Goal: Task Accomplishment & Management: Use online tool/utility

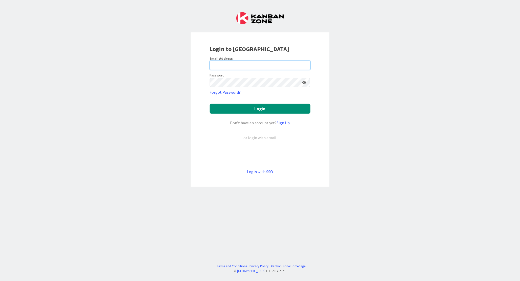
click at [232, 67] on input "email" at bounding box center [260, 65] width 101 height 9
type input "[EMAIL_ADDRESS][DOMAIN_NAME]"
click at [261, 107] on button "Login" at bounding box center [260, 109] width 101 height 10
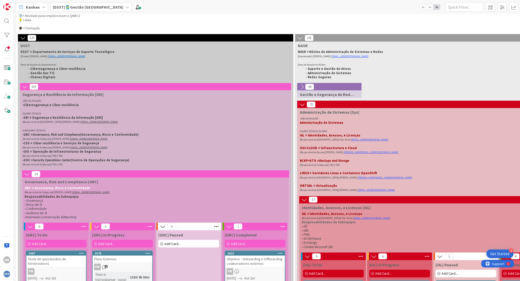
scroll to position [76, 0]
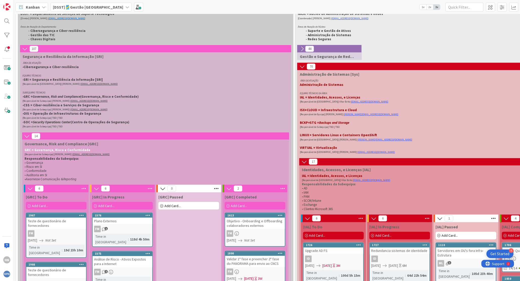
click at [13, 151] on div "HN" at bounding box center [7, 140] width 14 height 281
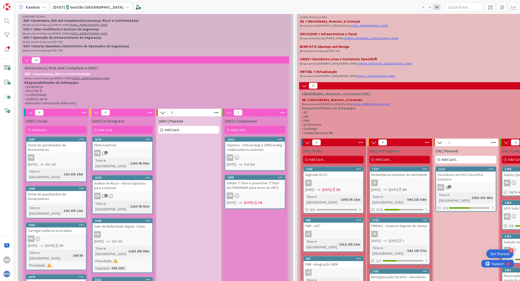
scroll to position [38, 0]
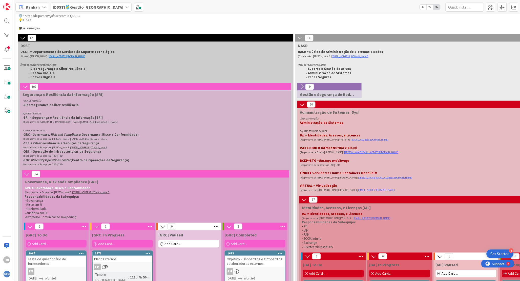
click at [3, 171] on div "HN" at bounding box center [7, 140] width 14 height 281
click at [354, 26] on p "🎓 = Formação" at bounding box center [415, 28] width 794 height 4
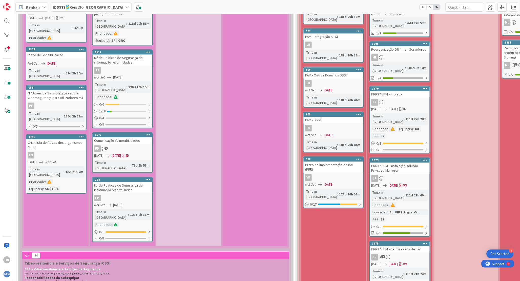
scroll to position [531, 0]
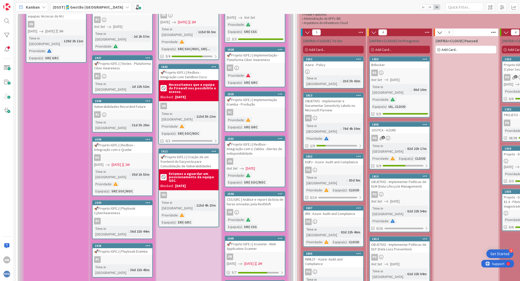
click at [253, 241] on div "🚀Projeto IGFEJ | Acunetix - Web Application Scanner" at bounding box center [255, 246] width 60 height 11
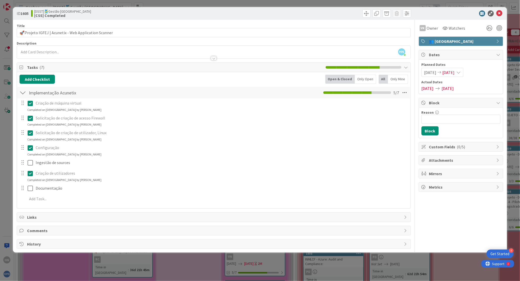
click at [221, 269] on div "ID 1605 [DSST]🎽Gestão Equipas [CSS] Completed Title 52 / 128 🚀Projeto IGFEJ | A…" at bounding box center [260, 140] width 520 height 281
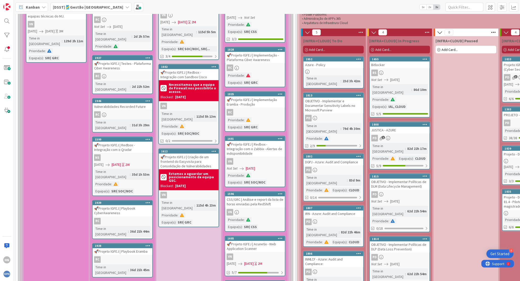
scroll to position [645, 0]
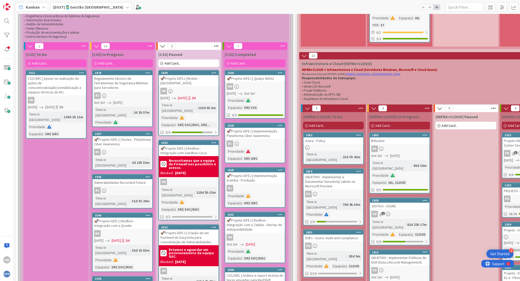
drag, startPoint x: 204, startPoint y: 212, endPoint x: 202, endPoint y: 201, distance: 11.2
drag, startPoint x: 202, startPoint y: 201, endPoint x: 182, endPoint y: 254, distance: 56.4
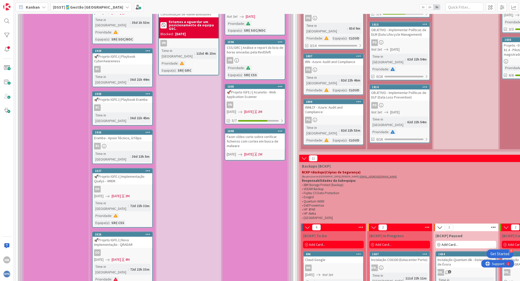
scroll to position [948, 0]
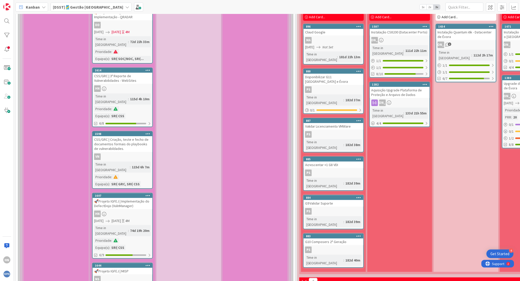
scroll to position [1024, 0]
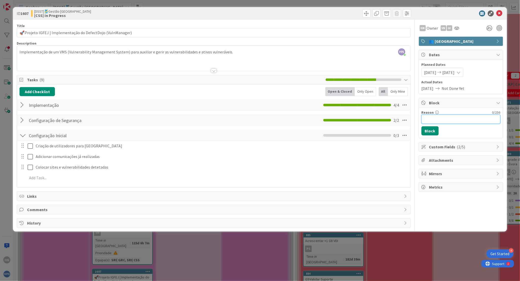
click at [438, 122] on input "Reason" at bounding box center [460, 119] width 79 height 9
type input "Aguardar o novo ambiente"
click at [429, 131] on button "Block" at bounding box center [429, 130] width 17 height 9
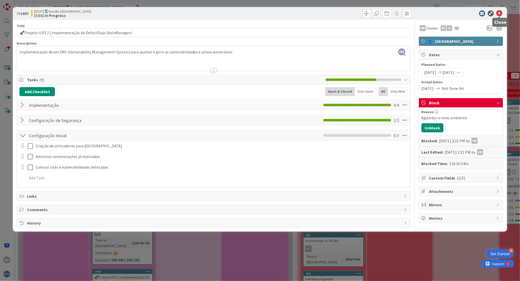
click at [498, 12] on icon at bounding box center [499, 13] width 6 height 6
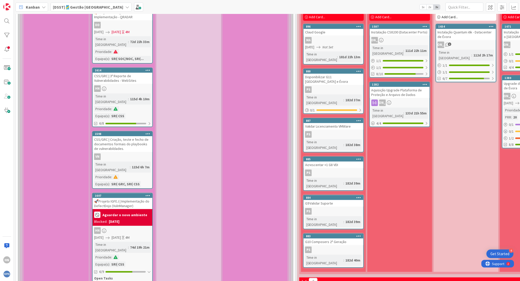
click at [123, 198] on div "🚀Projeto IGFEJ | Implementação do DefectDojo (VulnManager)" at bounding box center [123, 203] width 60 height 11
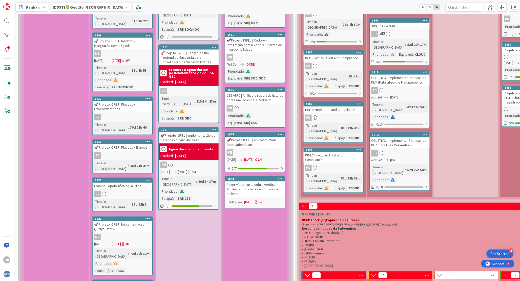
scroll to position [673, 0]
